Goal: Check status: Check status

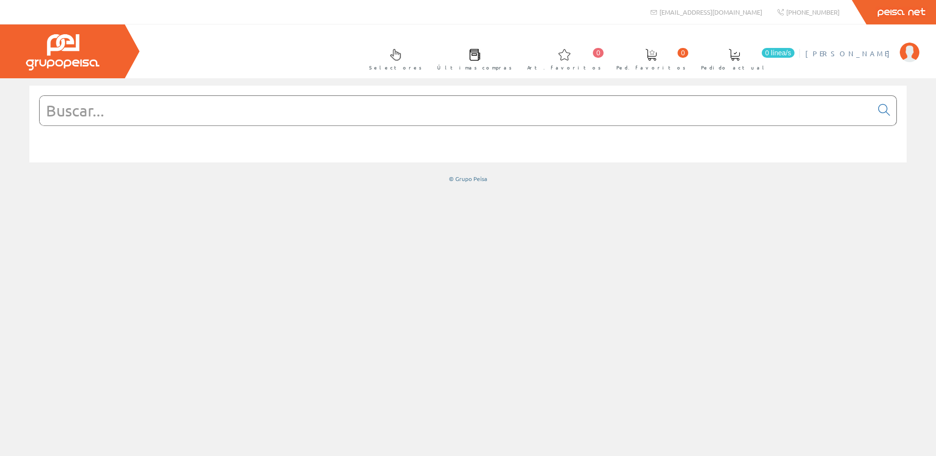
click at [881, 51] on span "[PERSON_NAME]" at bounding box center [850, 53] width 90 height 10
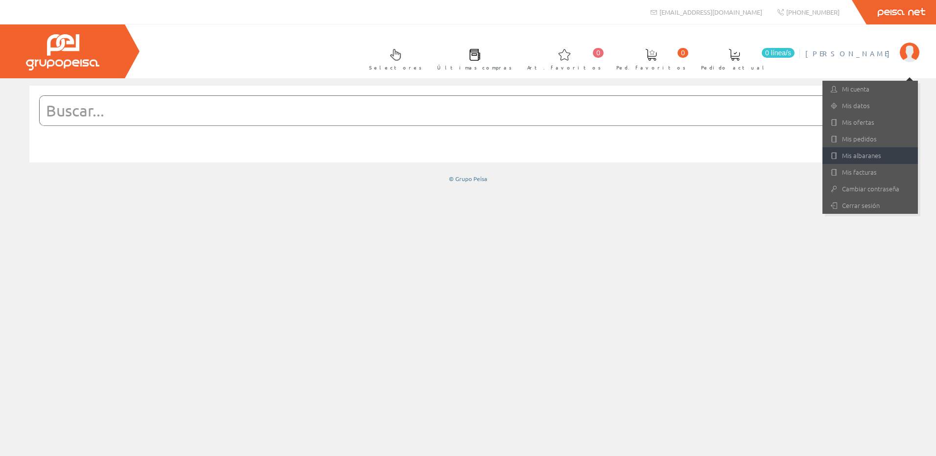
click at [864, 150] on link "Mis albaranes" at bounding box center [869, 155] width 95 height 17
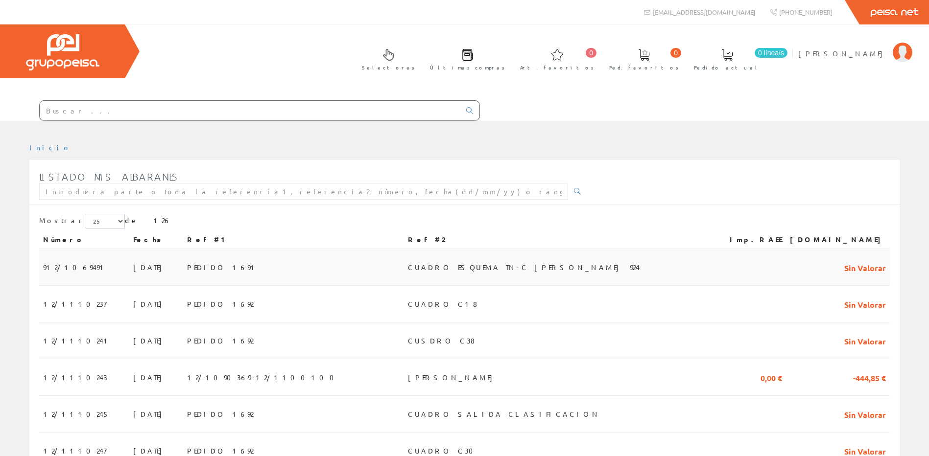
click at [404, 260] on td "PEDIDO 1691" at bounding box center [293, 267] width 221 height 37
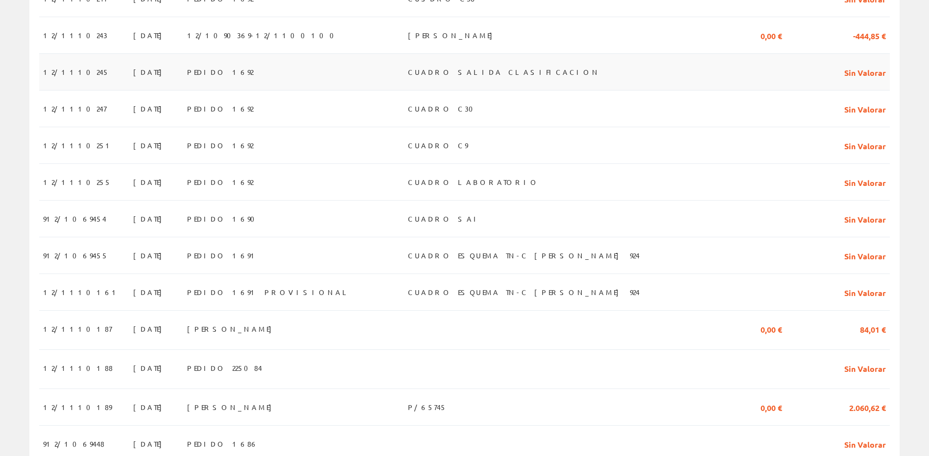
scroll to position [343, 0]
click at [578, 333] on td at bounding box center [558, 329] width 308 height 39
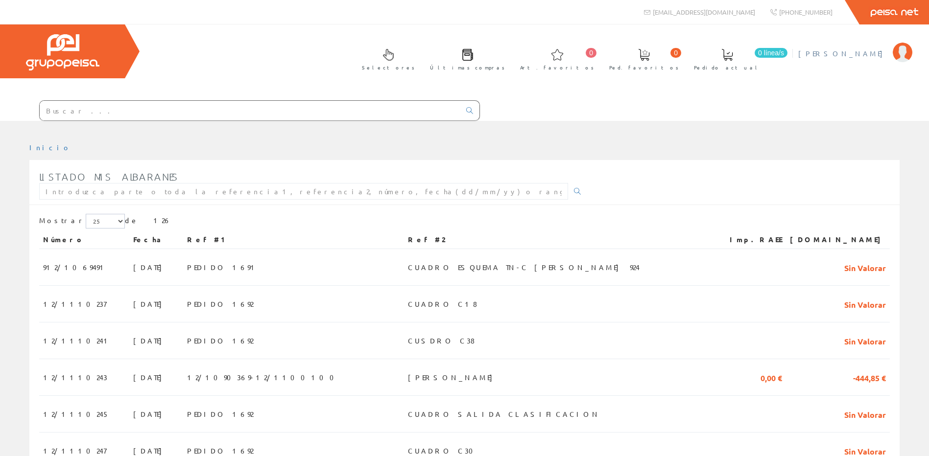
click at [880, 55] on span "[PERSON_NAME]" at bounding box center [843, 53] width 90 height 10
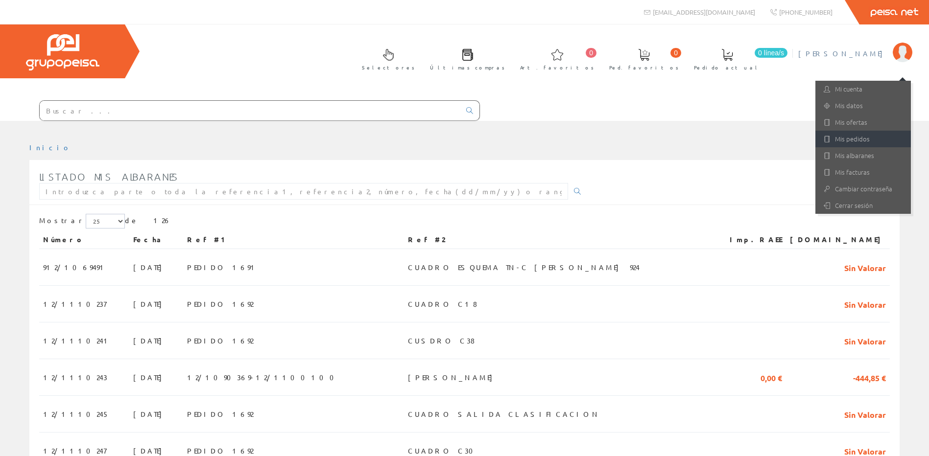
click at [858, 137] on link "Mis pedidos" at bounding box center [862, 139] width 95 height 17
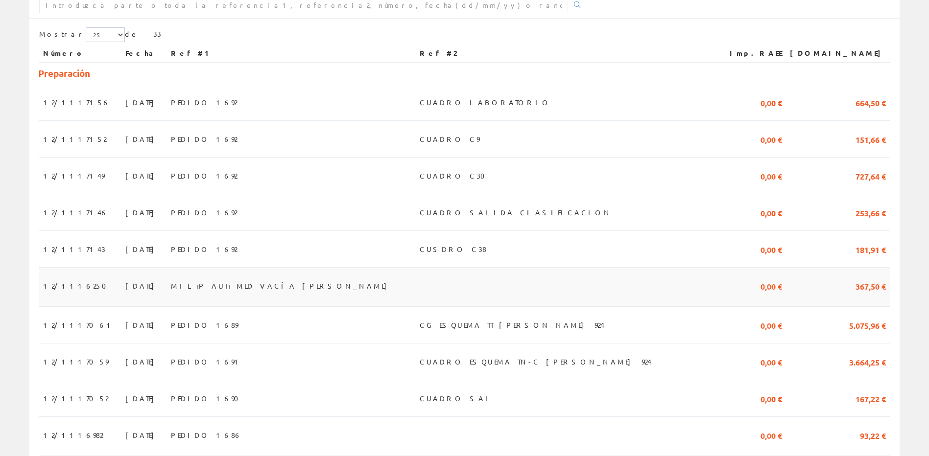
scroll to position [245, 0]
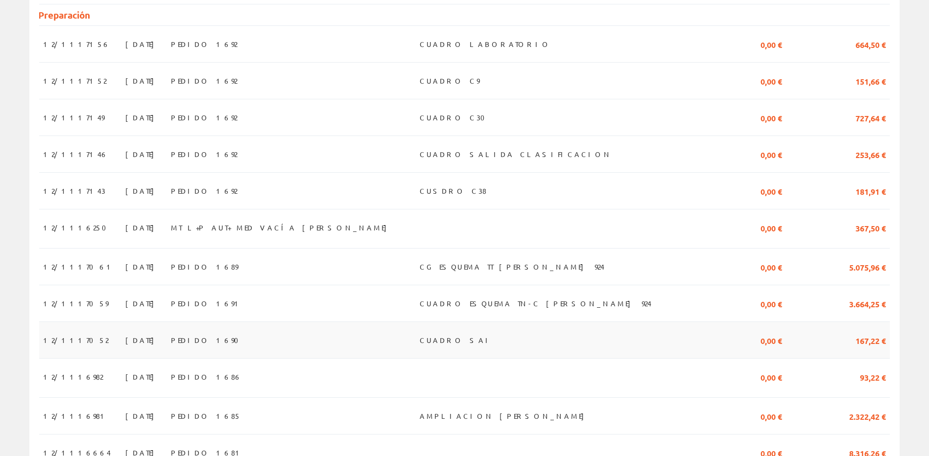
click at [520, 342] on td "CUADRO SAI" at bounding box center [564, 340] width 297 height 37
click at [416, 341] on td "PEDIDO 1690" at bounding box center [291, 340] width 249 height 37
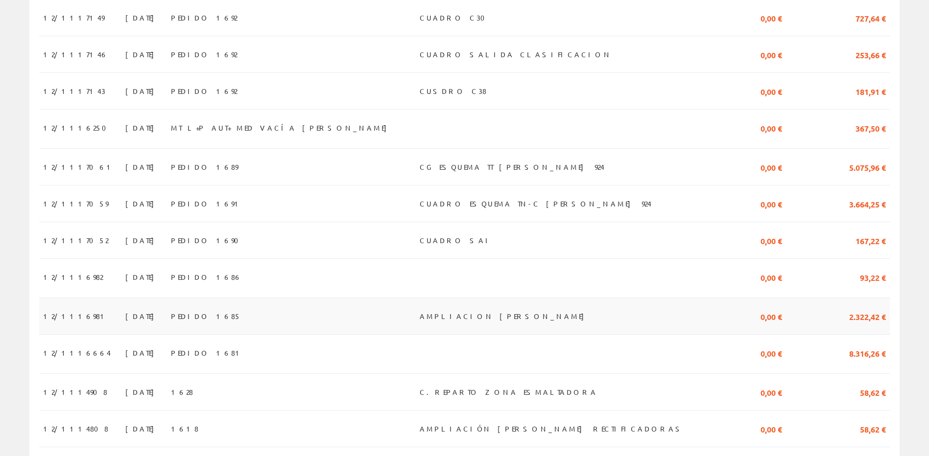
scroll to position [392, 0]
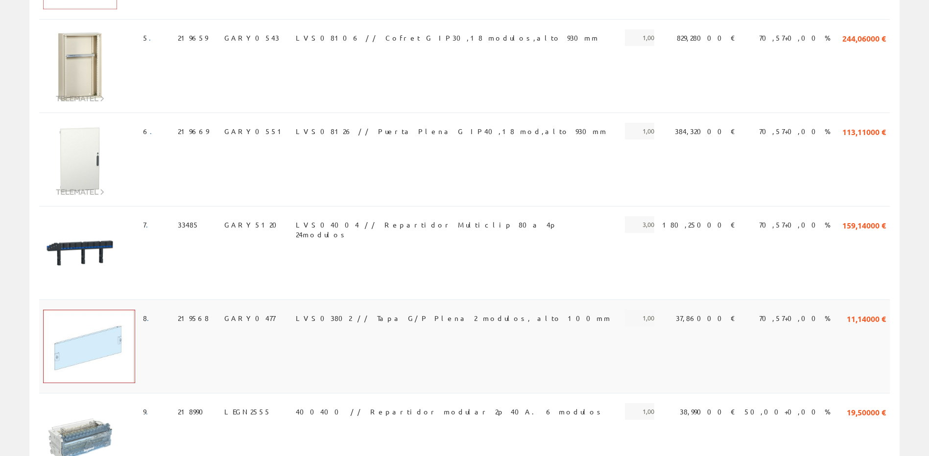
scroll to position [783, 0]
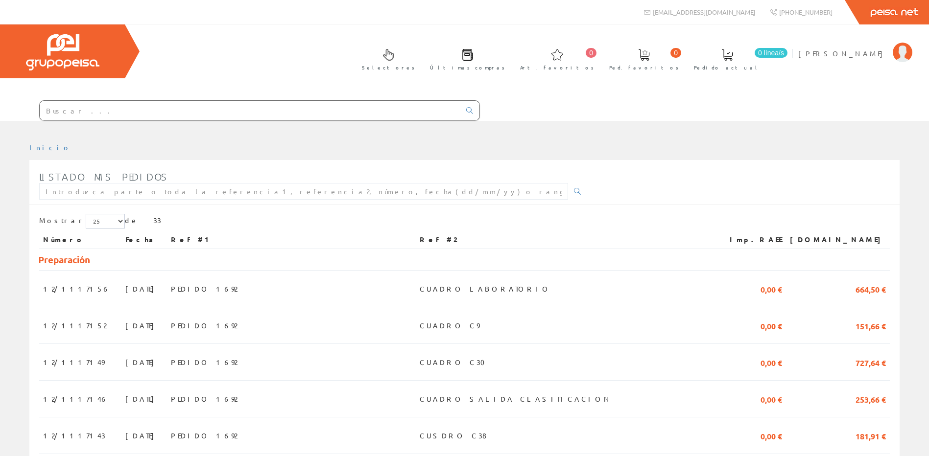
scroll to position [387, 0]
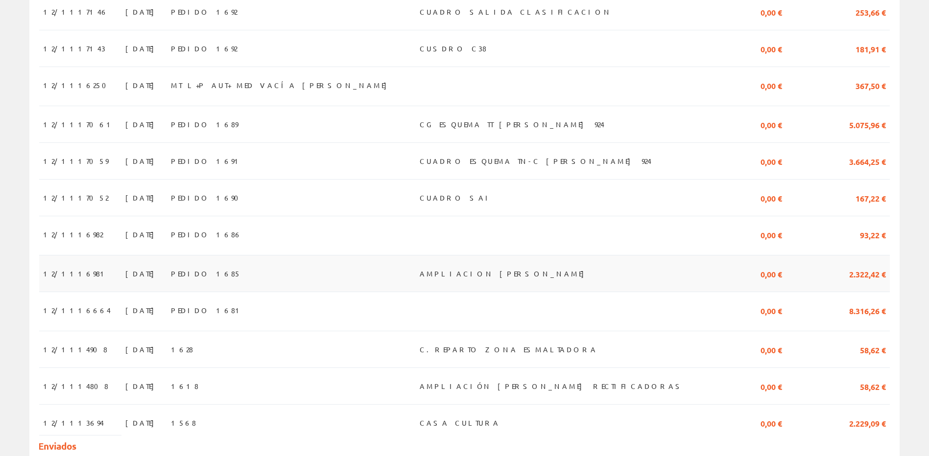
click at [527, 272] on span "AMPLIACION CUADRO SALONI" at bounding box center [503, 273] width 169 height 17
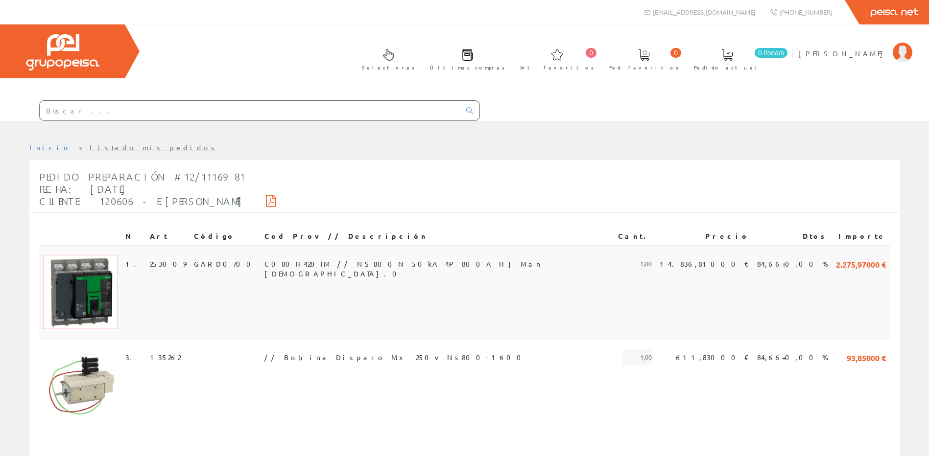
click at [96, 274] on img at bounding box center [80, 292] width 74 height 73
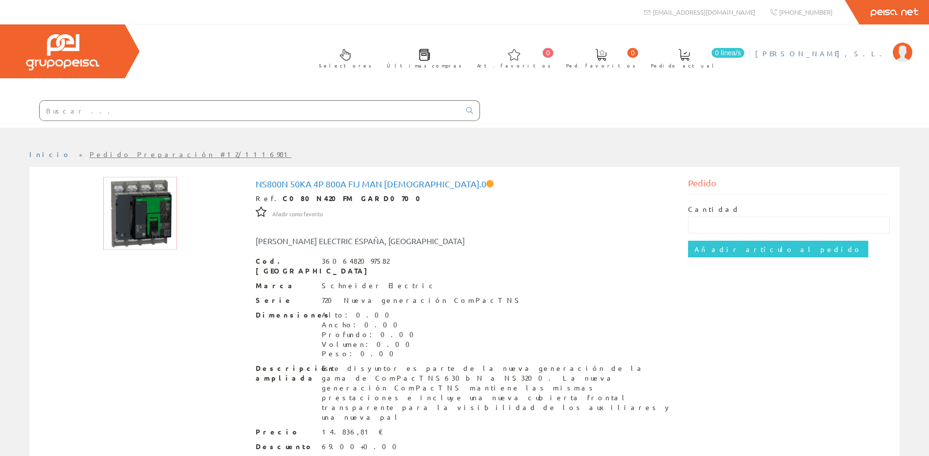
click at [865, 54] on span "[PERSON_NAME], S.L." at bounding box center [821, 53] width 133 height 10
